Goal: Task Accomplishment & Management: Manage account settings

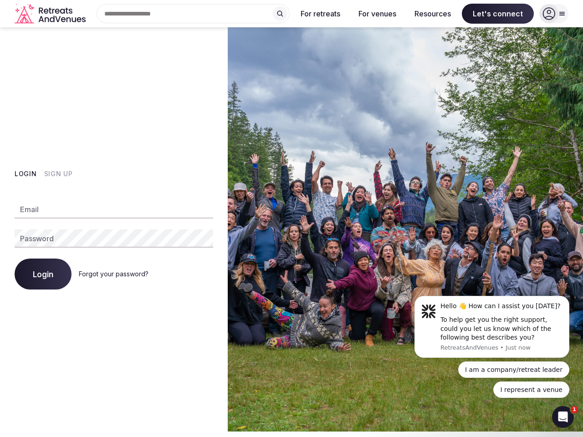
click at [291, 218] on img at bounding box center [405, 229] width 355 height 404
click at [193, 14] on div "Search Popular Destinations [GEOGRAPHIC_DATA], [GEOGRAPHIC_DATA] [GEOGRAPHIC_DA…" at bounding box center [189, 13] width 200 height 19
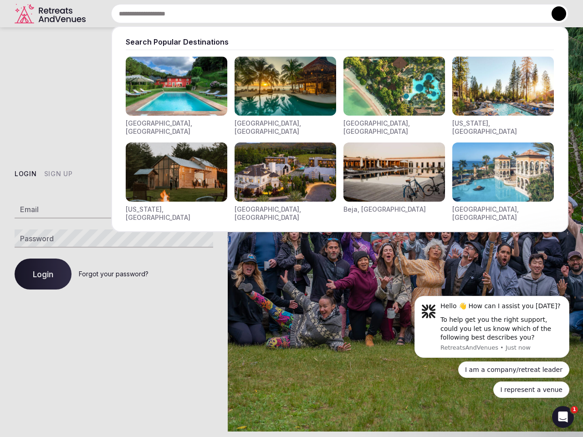
click at [280, 14] on input "text" at bounding box center [339, 13] width 457 height 19
click at [320, 14] on input "text" at bounding box center [339, 13] width 457 height 19
click at [377, 14] on input "text" at bounding box center [339, 13] width 457 height 19
click at [432, 14] on input "text" at bounding box center [339, 13] width 457 height 19
click at [498, 14] on input "text" at bounding box center [339, 13] width 457 height 19
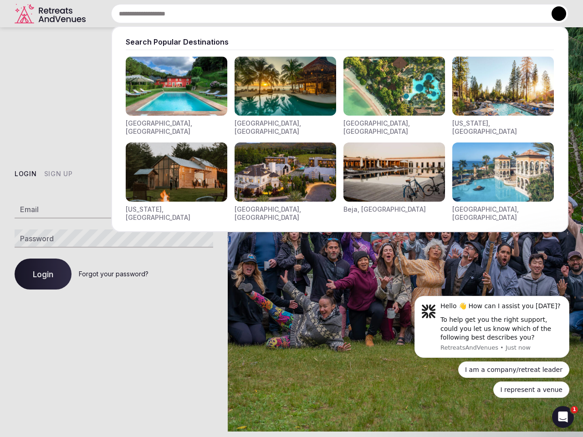
click at [554, 14] on button at bounding box center [558, 13] width 15 height 15
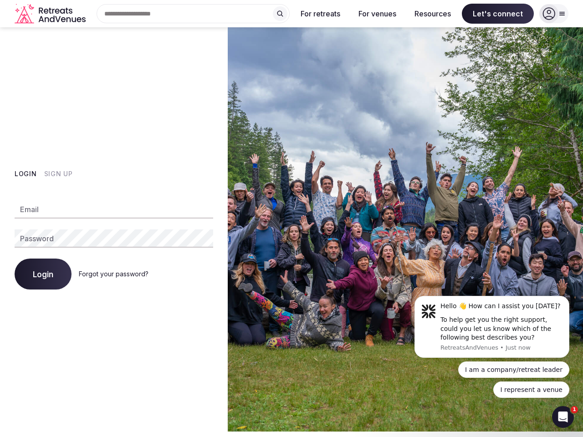
click at [25, 174] on button "Login" at bounding box center [26, 173] width 22 height 9
click at [58, 174] on button "Sign Up" at bounding box center [58, 173] width 29 height 9
